Goal: Task Accomplishment & Management: Manage account settings

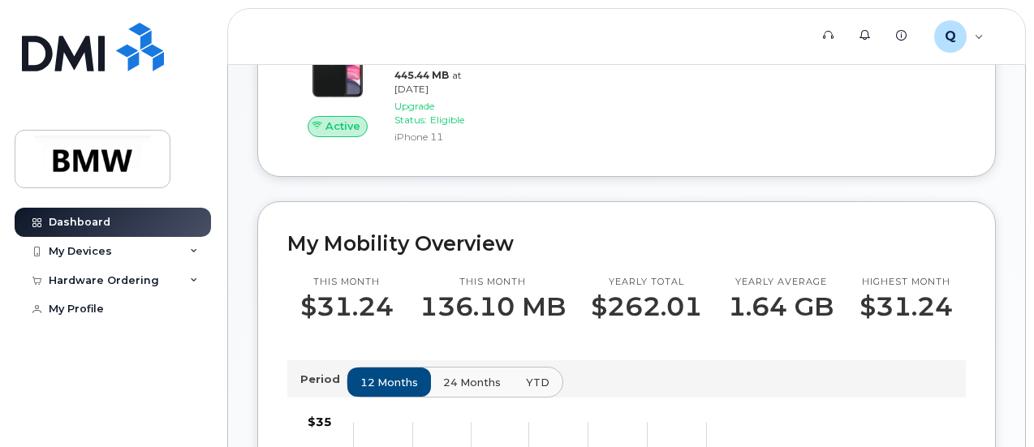
scroll to position [165, 0]
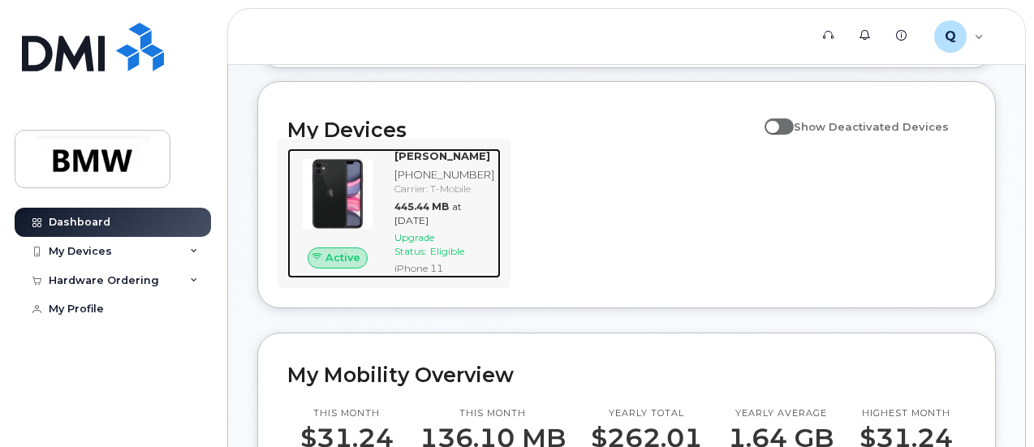
click at [352, 217] on img at bounding box center [337, 194] width 75 height 75
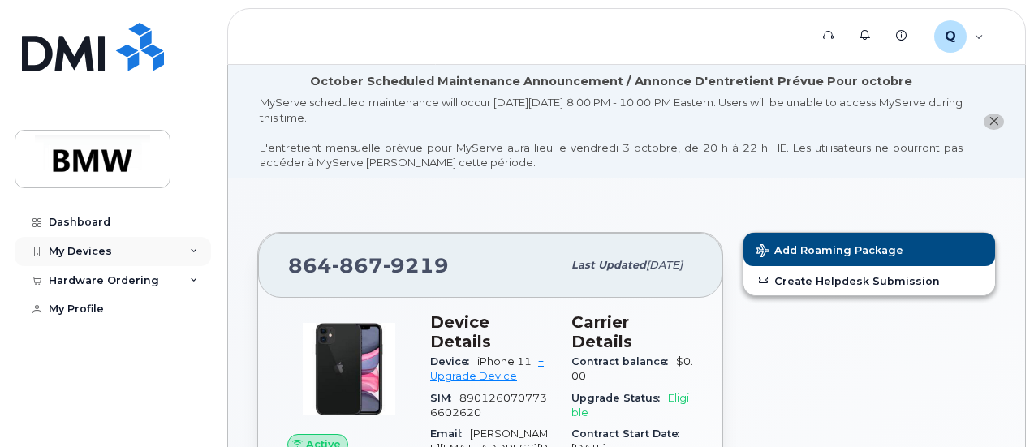
click at [90, 246] on div "My Devices" at bounding box center [80, 251] width 63 height 13
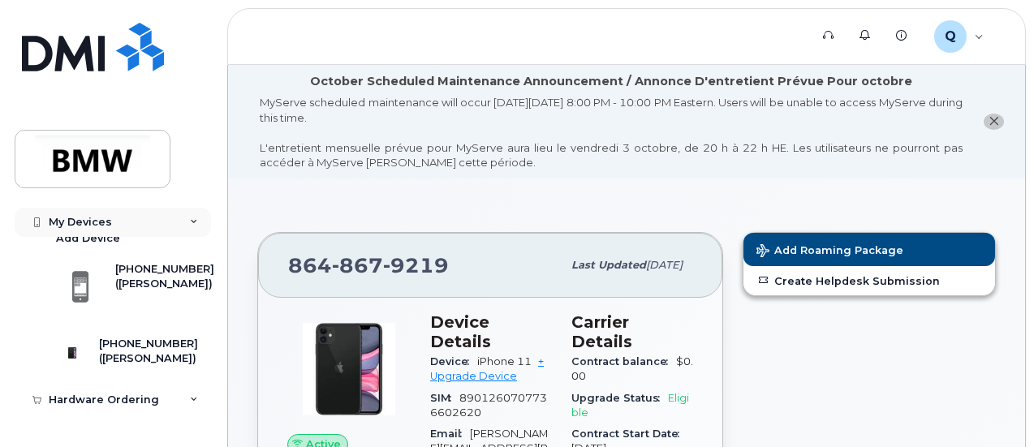
scroll to position [55, 0]
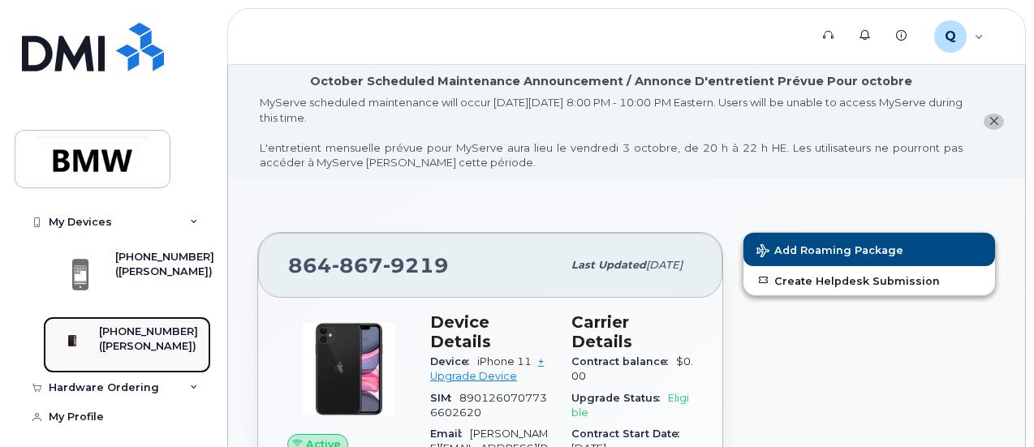
click at [108, 346] on div "[PHONE_NUMBER] ([PERSON_NAME])" at bounding box center [124, 345] width 147 height 41
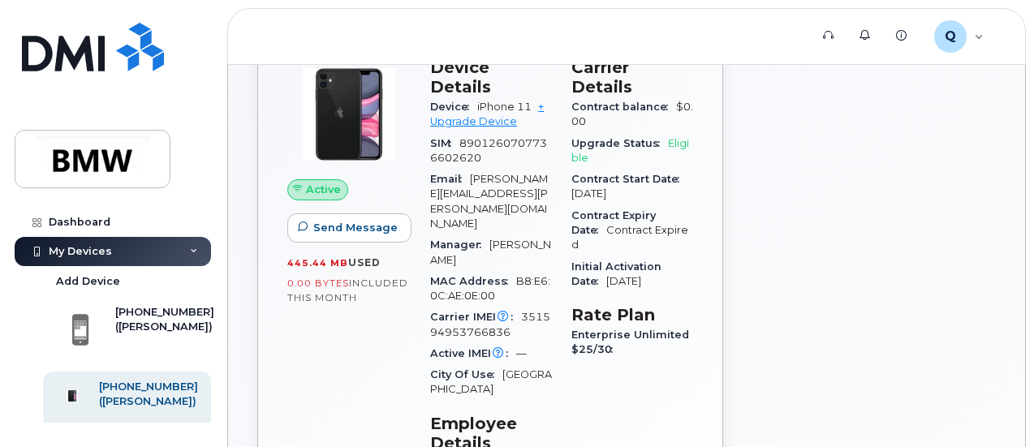
scroll to position [174, 0]
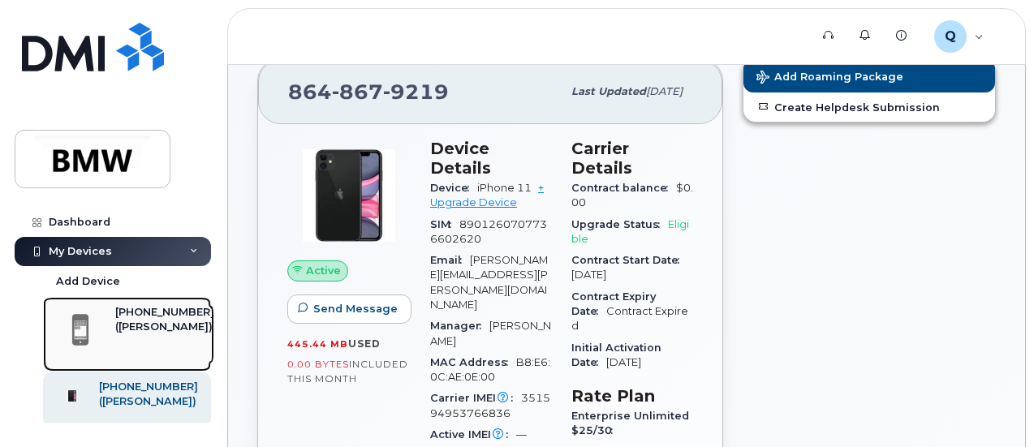
click at [130, 319] on div "[PHONE_NUMBER]" at bounding box center [164, 312] width 99 height 15
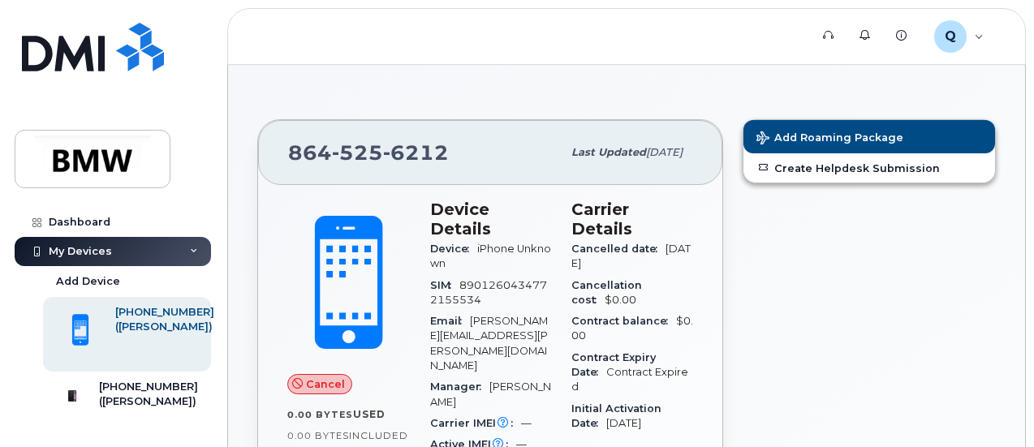
scroll to position [153, 0]
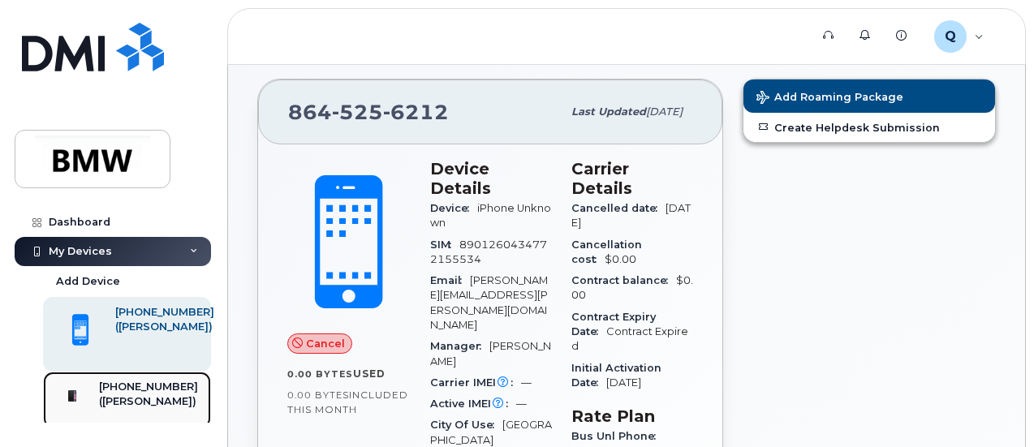
click at [80, 404] on img at bounding box center [72, 396] width 16 height 16
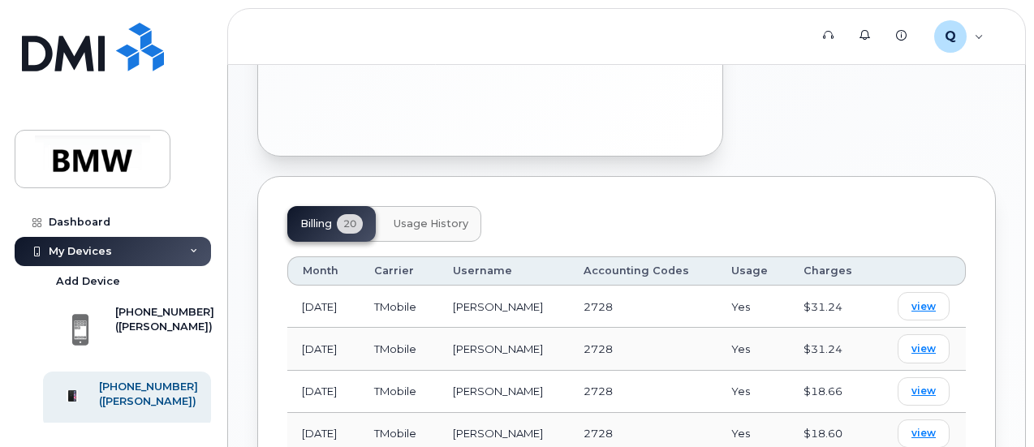
scroll to position [840, 0]
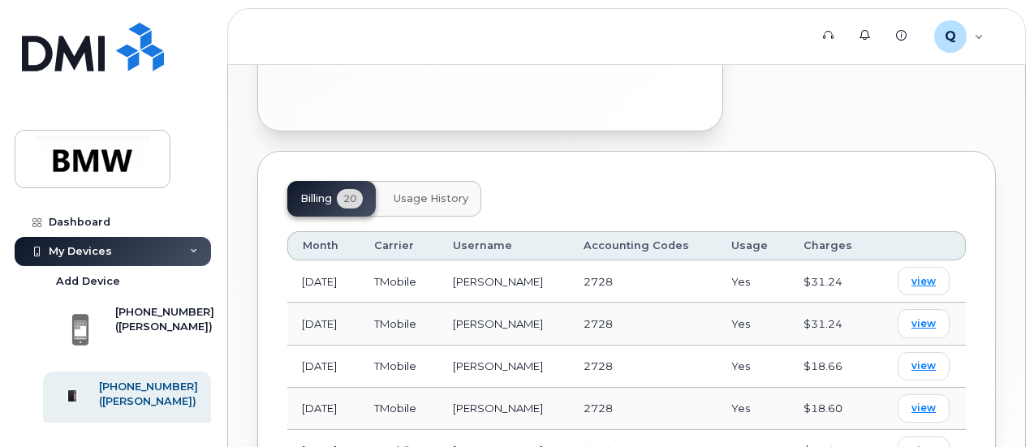
click at [691, 260] on td "2728" at bounding box center [643, 281] width 148 height 42
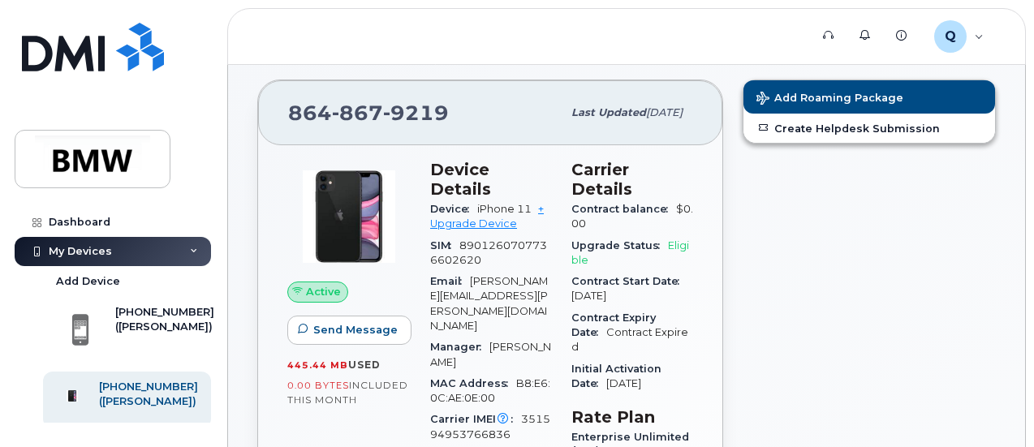
scroll to position [153, 0]
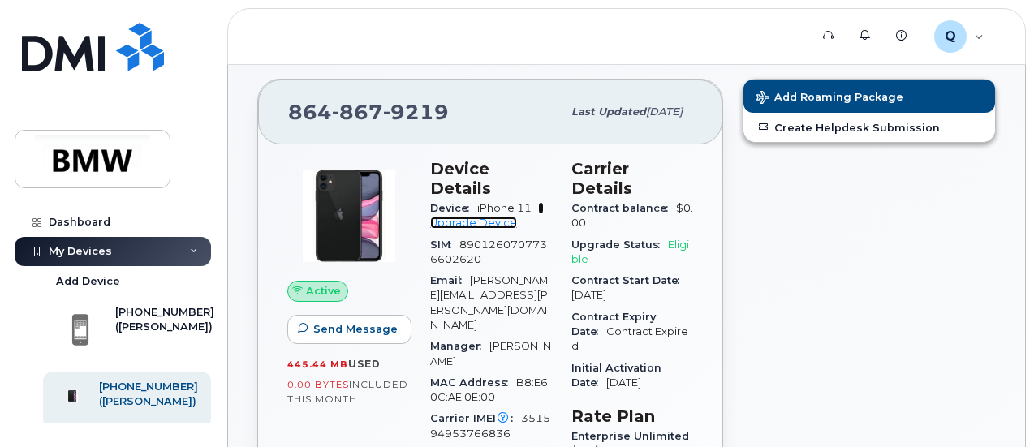
click at [456, 202] on link "+ Upgrade Device" at bounding box center [487, 215] width 114 height 27
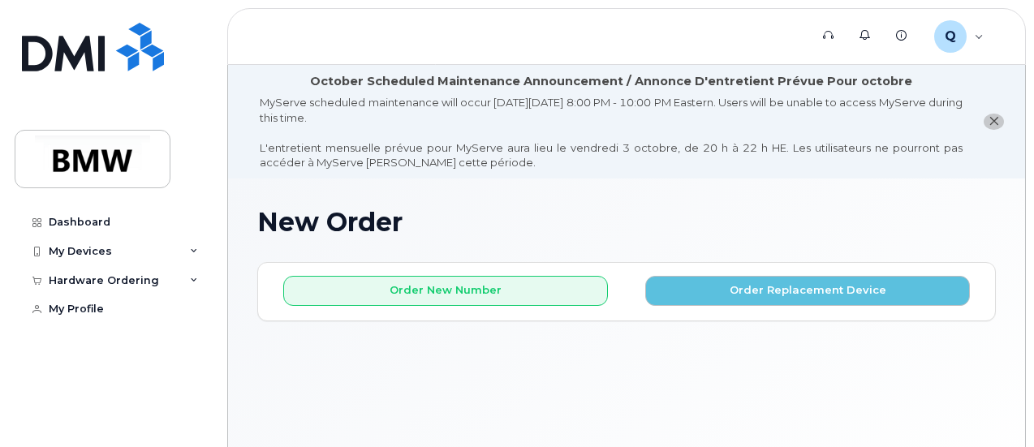
click at [995, 118] on icon "close notification" at bounding box center [993, 121] width 11 height 11
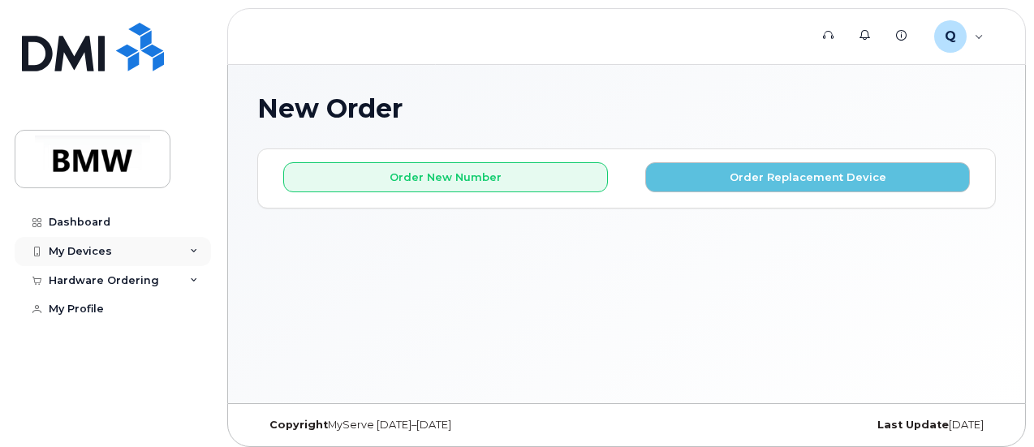
click at [117, 249] on div "My Devices" at bounding box center [113, 251] width 196 height 29
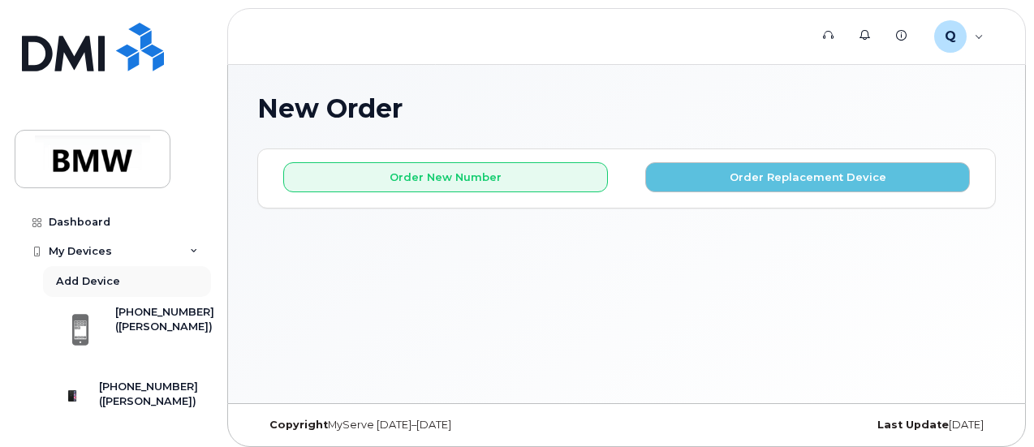
scroll to position [74, 0]
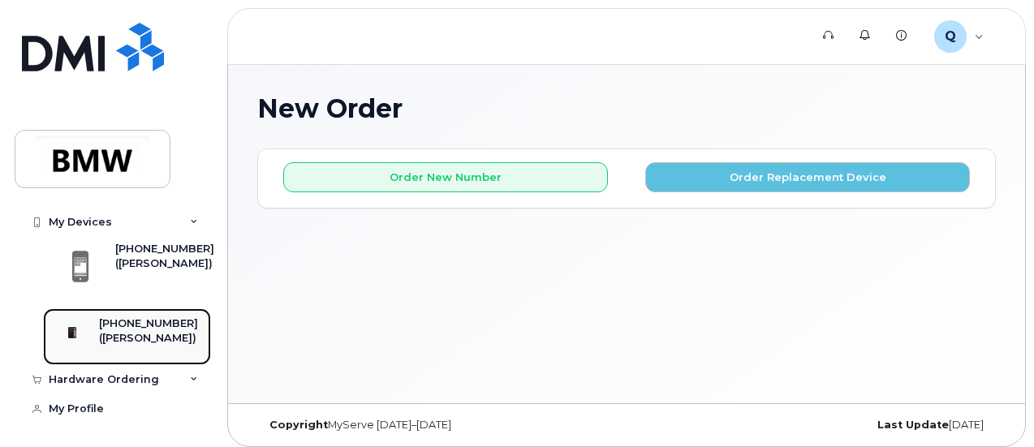
click at [132, 308] on link "864-867-9219 (Michael Chandler)" at bounding box center [127, 336] width 168 height 57
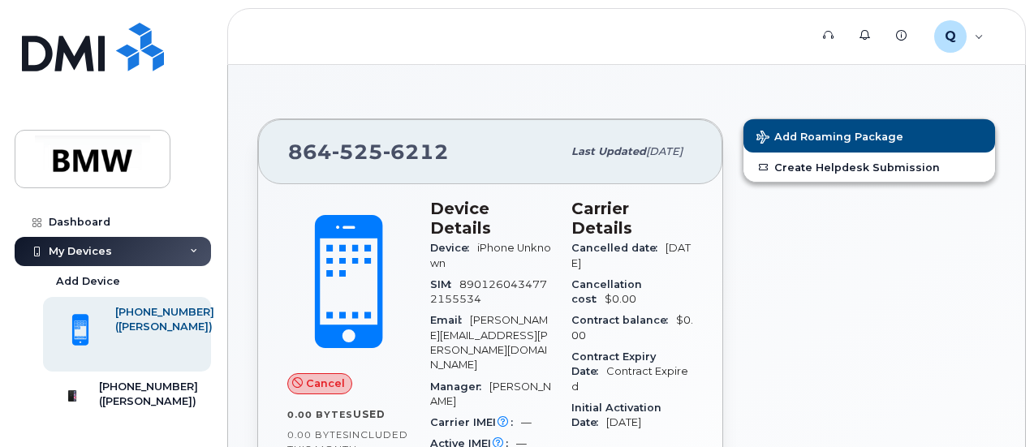
scroll to position [84, 0]
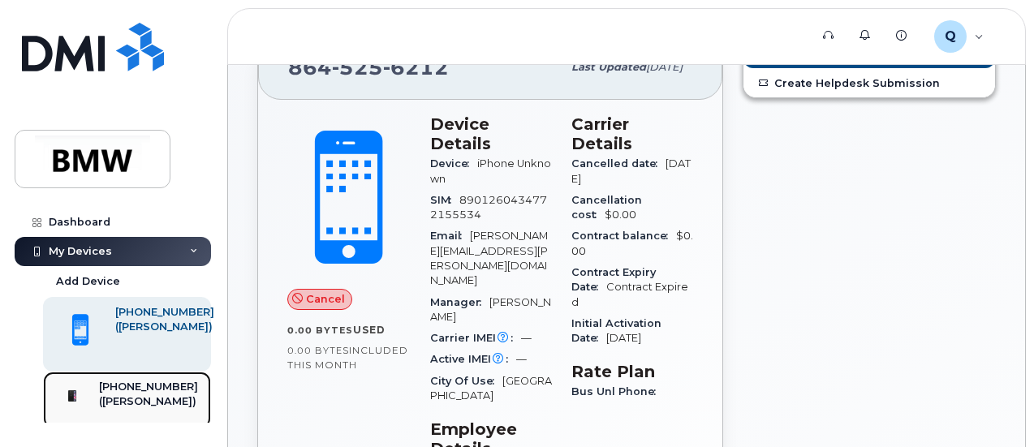
click at [93, 391] on div at bounding box center [72, 396] width 42 height 32
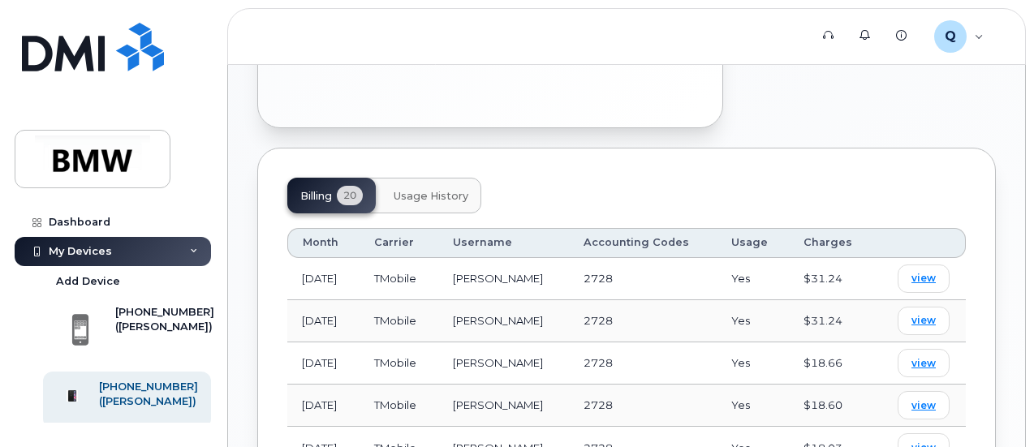
scroll to position [730, 0]
click at [446, 189] on span "Usage History" at bounding box center [430, 195] width 75 height 13
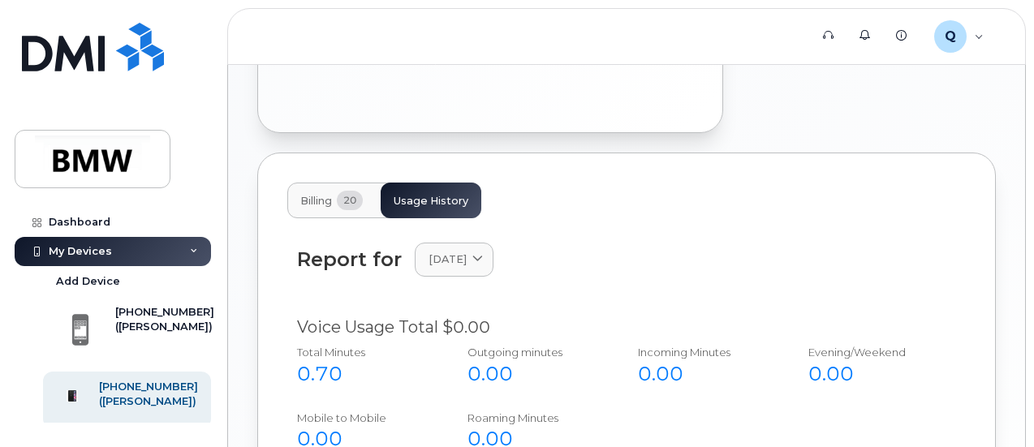
scroll to position [719, 0]
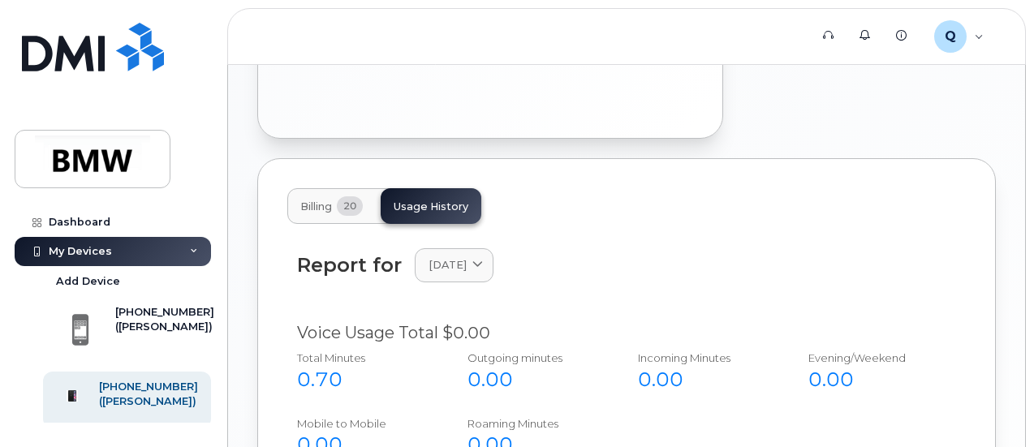
click at [310, 200] on span "Billing" at bounding box center [316, 206] width 32 height 13
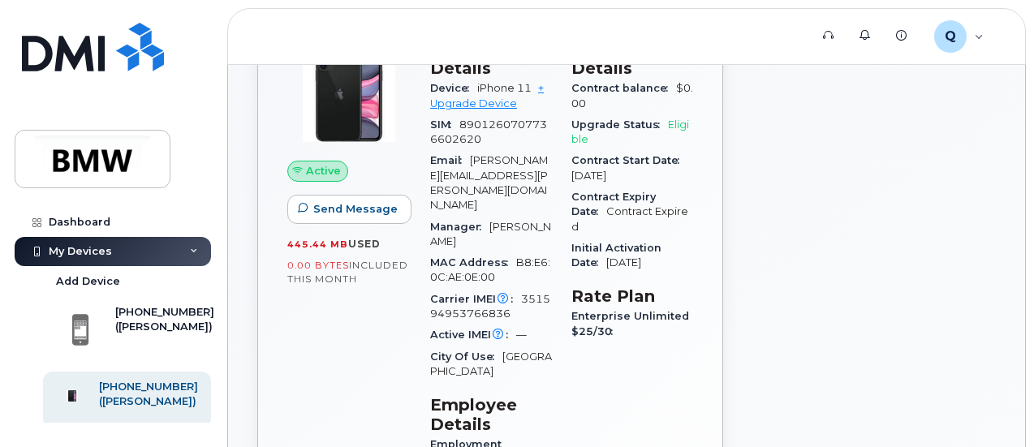
scroll to position [0, 0]
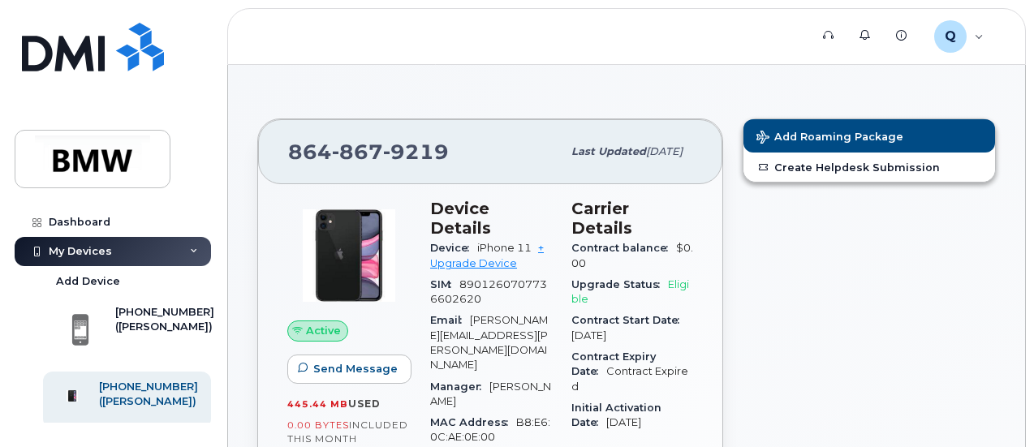
click at [521, 48] on header "Support Alerts Knowledge Base Q QTD0848 Employee English Français Sign out" at bounding box center [626, 36] width 798 height 57
